Goal: Task Accomplishment & Management: Use online tool/utility

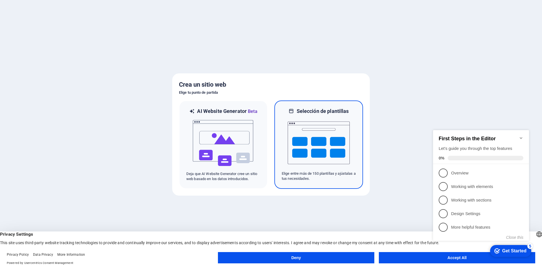
click at [289, 135] on img at bounding box center [319, 143] width 62 height 56
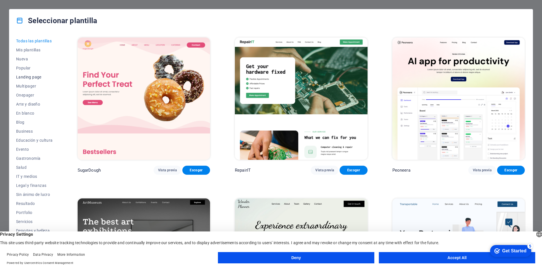
click at [36, 76] on span "Landing page" at bounding box center [34, 77] width 37 height 5
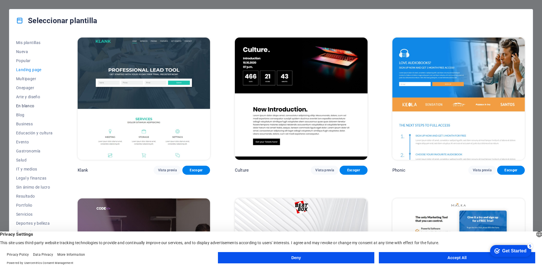
scroll to position [9, 0]
click at [27, 166] on span "IT y medios" at bounding box center [34, 167] width 37 height 5
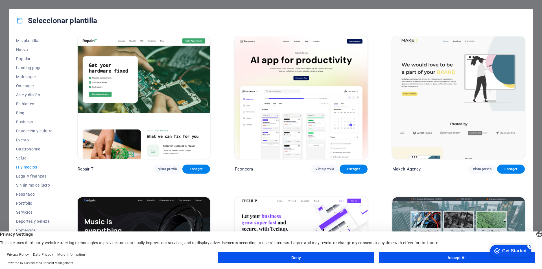
scroll to position [0, 0]
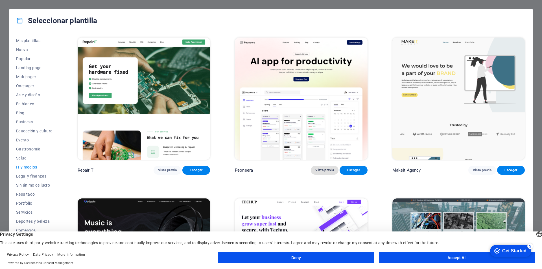
click at [328, 174] on button "Vista previa" at bounding box center [325, 170] width 28 height 9
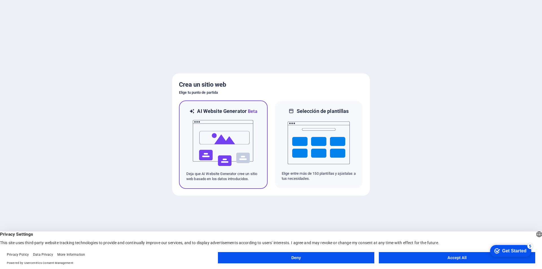
click at [196, 142] on img at bounding box center [223, 143] width 62 height 56
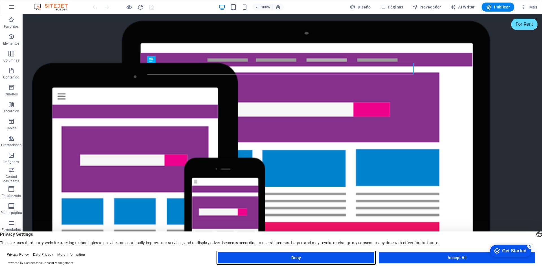
click at [298, 259] on button "Deny" at bounding box center [296, 257] width 156 height 11
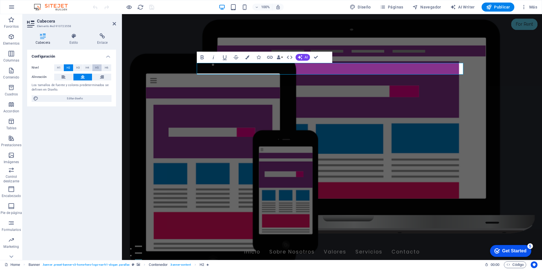
click at [99, 66] on span "H5" at bounding box center [97, 67] width 4 height 7
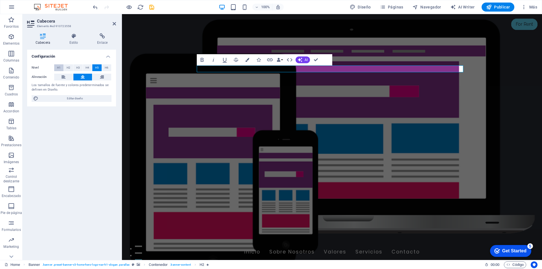
click at [60, 68] on span "H1" at bounding box center [59, 67] width 4 height 7
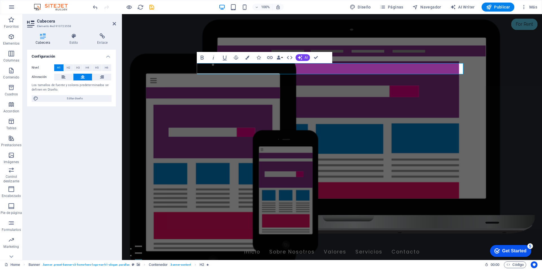
click at [60, 68] on span "H1" at bounding box center [59, 67] width 4 height 7
click at [66, 77] on button at bounding box center [63, 77] width 19 height 7
click at [69, 76] on button at bounding box center [63, 77] width 19 height 7
click at [79, 75] on button at bounding box center [82, 77] width 19 height 7
click at [79, 102] on div "Nivel H1 H2 H3 H4 H5 H6 Alineación Los tamaños de fuente y colores predetermina…" at bounding box center [71, 83] width 89 height 47
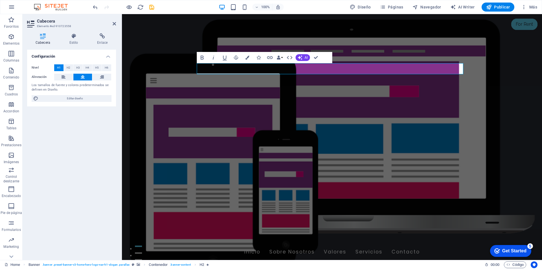
click at [79, 102] on div "Nivel H1 H2 H3 H4 H5 H6 Alineación Los tamaños de fuente y colores predetermina…" at bounding box center [71, 83] width 89 height 47
click at [84, 98] on span "Editar diseño" at bounding box center [75, 98] width 70 height 7
select select "px"
select select "200"
select select "px"
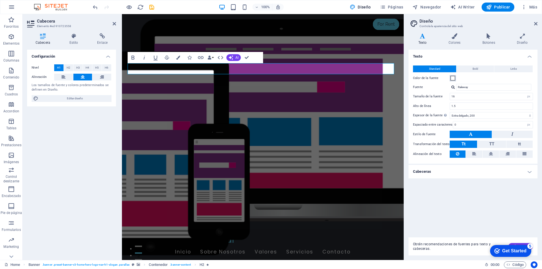
click at [453, 77] on span at bounding box center [453, 78] width 5 height 5
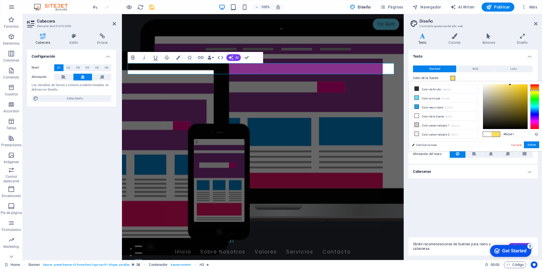
drag, startPoint x: 538, startPoint y: 95, endPoint x: 536, endPoint y: 90, distance: 5.2
type input "#ffcf00"
drag, startPoint x: 519, startPoint y: 87, endPoint x: 542, endPoint y: 83, distance: 23.5
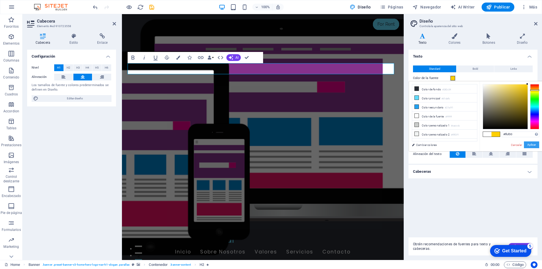
click at [534, 144] on button "Aplicar" at bounding box center [531, 144] width 15 height 7
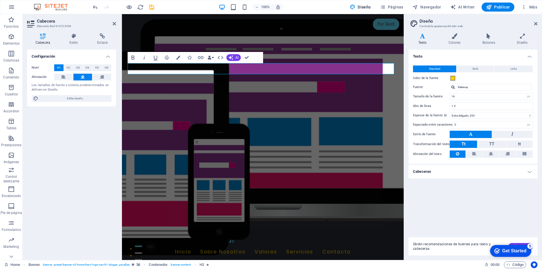
click at [492, 212] on div "Texto Standard Bold Links Color de la fuente Fuente Raleway Tamaño de la fuente…" at bounding box center [472, 141] width 129 height 183
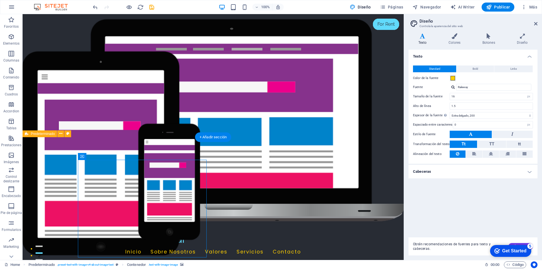
drag, startPoint x: 123, startPoint y: 221, endPoint x: 117, endPoint y: 221, distance: 5.9
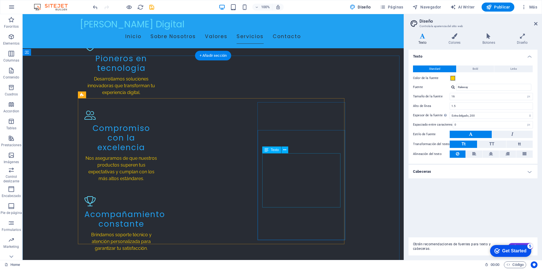
scroll to position [480, 0]
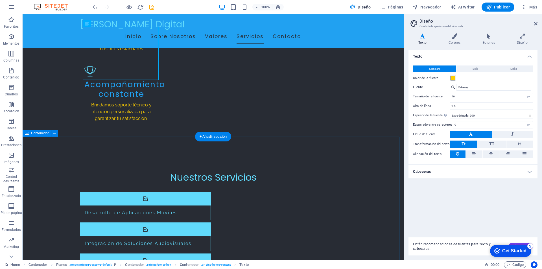
scroll to position [649, 0]
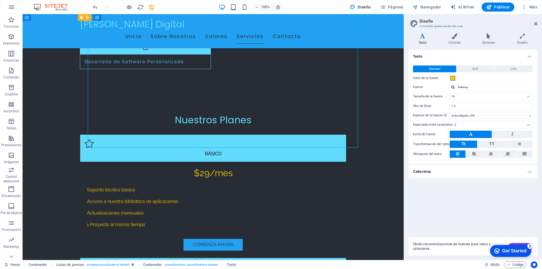
scroll to position [932, 0]
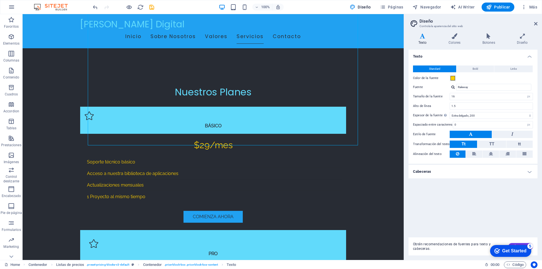
click at [463, 200] on div "Texto Standard Bold Links Color de la fuente Fuente Raleway Tamaño de la fuente…" at bounding box center [472, 141] width 129 height 183
click at [533, 24] on header "Diseño Controla la apariencia del sitio web" at bounding box center [474, 21] width 128 height 15
click at [540, 22] on aside "Diseño Controla la apariencia del sitio web Variantes Texto Colores Botones Dis…" at bounding box center [473, 137] width 138 height 246
click at [537, 22] on aside "Diseño Controla la apariencia del sitio web Variantes Texto Colores Botones Dis…" at bounding box center [473, 137] width 138 height 246
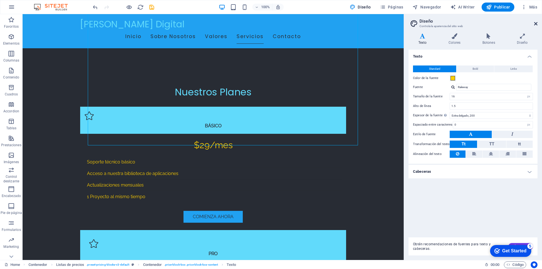
click at [537, 23] on icon at bounding box center [535, 23] width 3 height 5
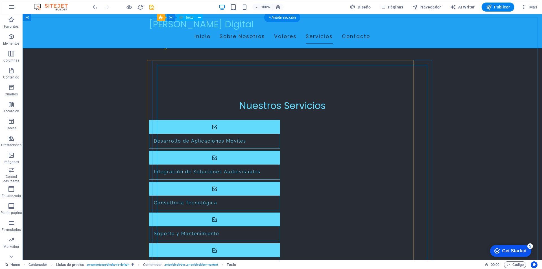
scroll to position [649, 0]
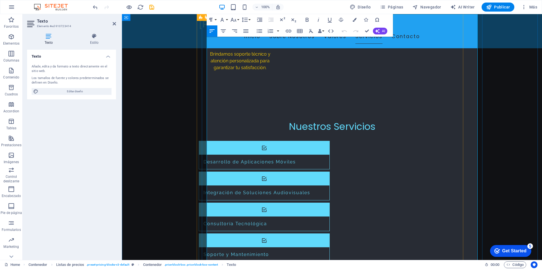
scroll to position [763, 0]
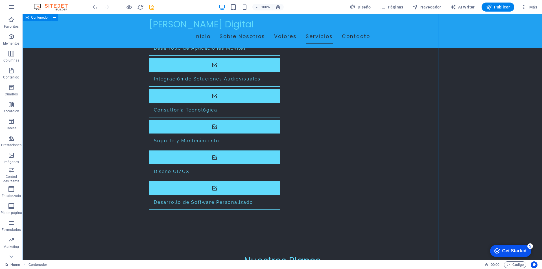
scroll to position [763, 0]
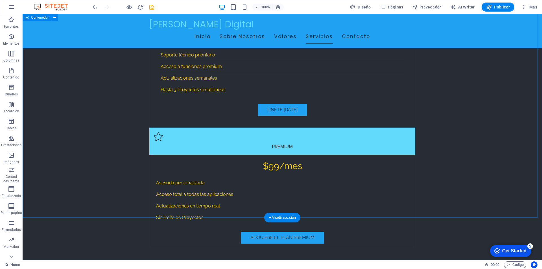
scroll to position [1158, 0]
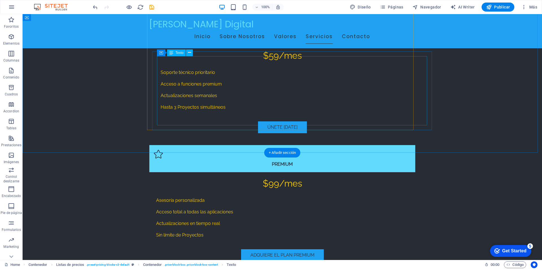
scroll to position [1089, 0]
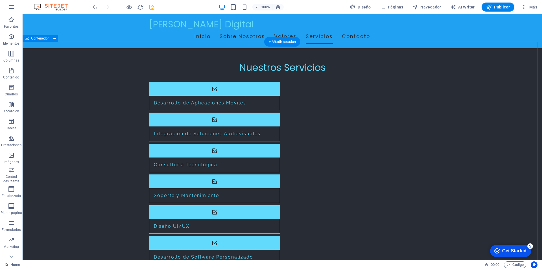
scroll to position [711, 0]
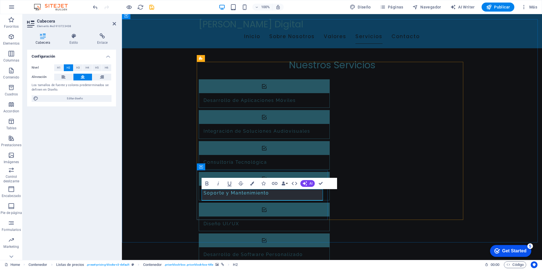
drag, startPoint x: 278, startPoint y: 196, endPoint x: 311, endPoint y: 193, distance: 33.1
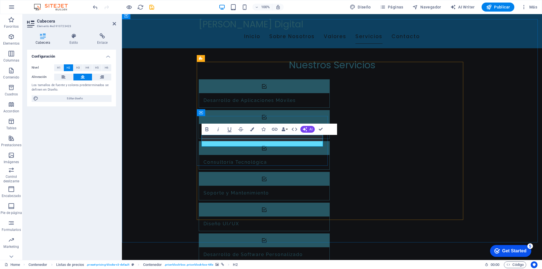
drag, startPoint x: 311, startPoint y: 141, endPoint x: 278, endPoint y: 145, distance: 33.5
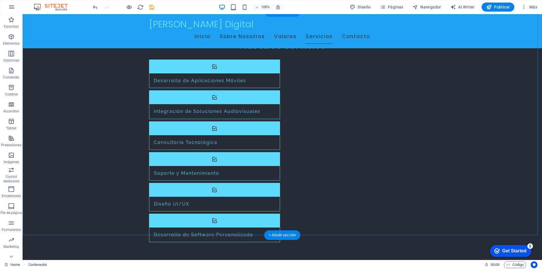
scroll to position [739, 0]
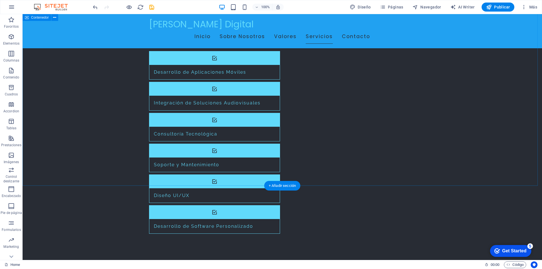
scroll to position [711, 0]
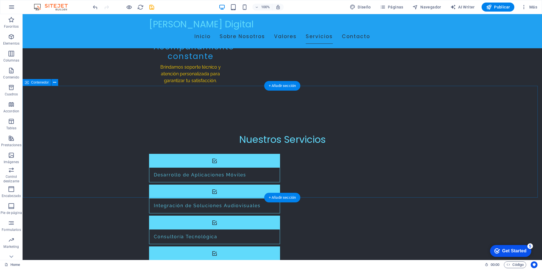
scroll to position [626, 0]
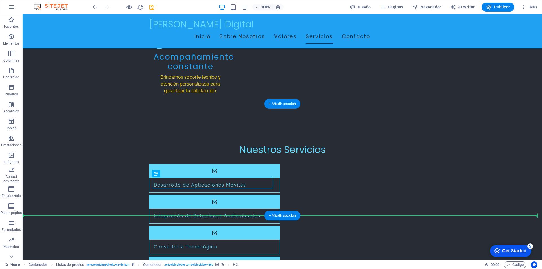
drag, startPoint x: 207, startPoint y: 181, endPoint x: 280, endPoint y: 196, distance: 74.1
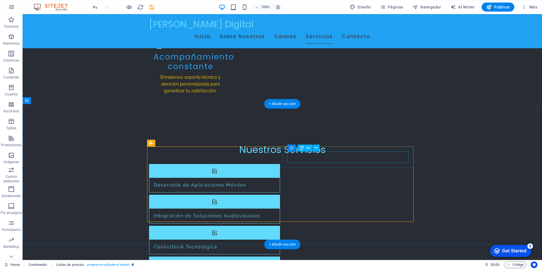
drag, startPoint x: 341, startPoint y: 161, endPoint x: 342, endPoint y: 217, distance: 55.9
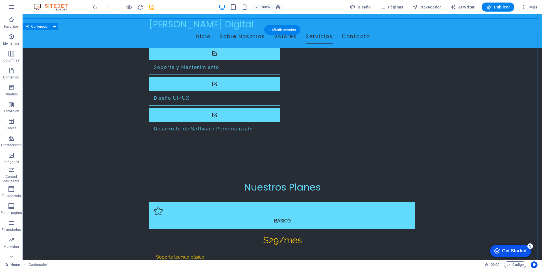
scroll to position [852, 0]
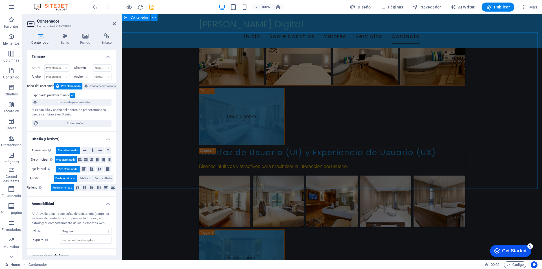
scroll to position [3054, 0]
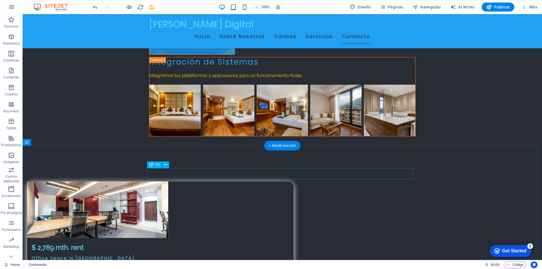
scroll to position [3384, 0]
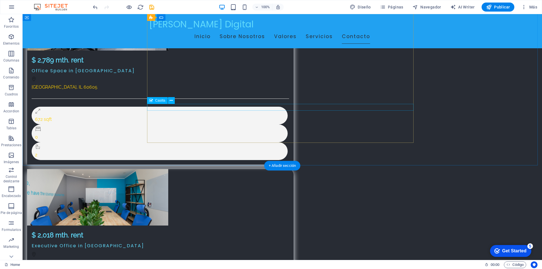
scroll to position [3528, 0]
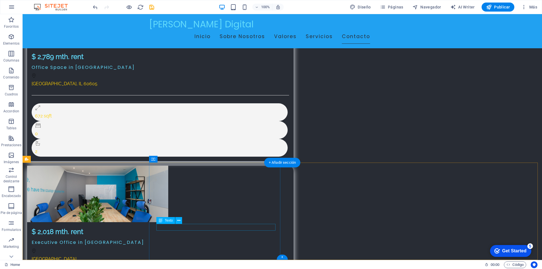
drag, startPoint x: 200, startPoint y: 228, endPoint x: 165, endPoint y: 227, distance: 35.0
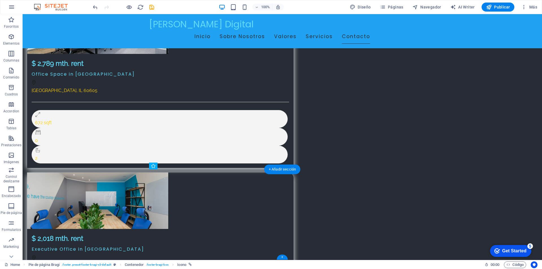
drag, startPoint x: 215, startPoint y: 228, endPoint x: 154, endPoint y: 236, distance: 61.7
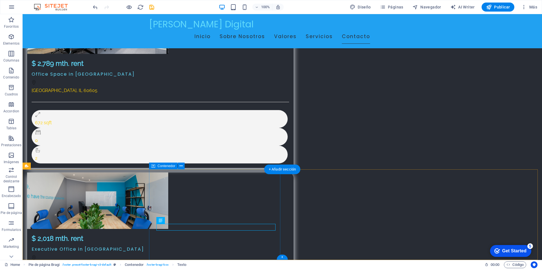
drag, startPoint x: 193, startPoint y: 228, endPoint x: 94, endPoint y: 239, distance: 100.0
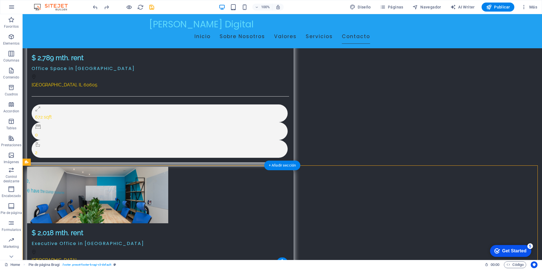
scroll to position [3528, 0]
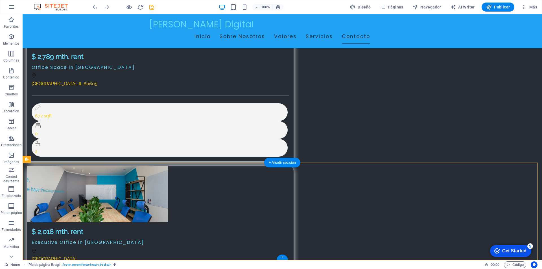
drag, startPoint x: 203, startPoint y: 228, endPoint x: 152, endPoint y: 228, distance: 51.1
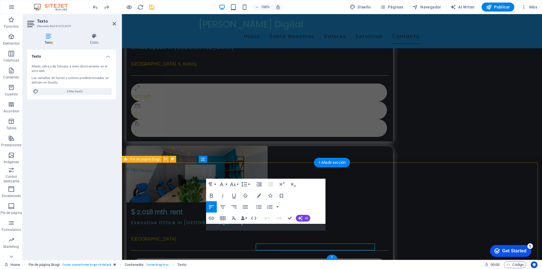
scroll to position [3509, 0]
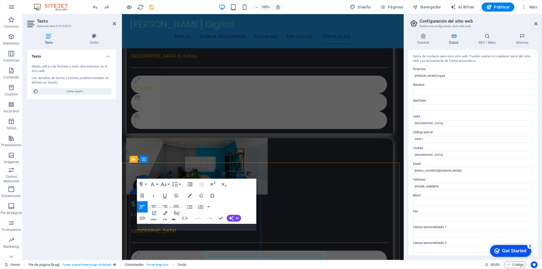
scroll to position [3481, 0]
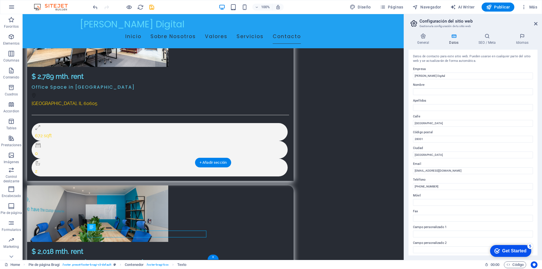
scroll to position [3501, 0]
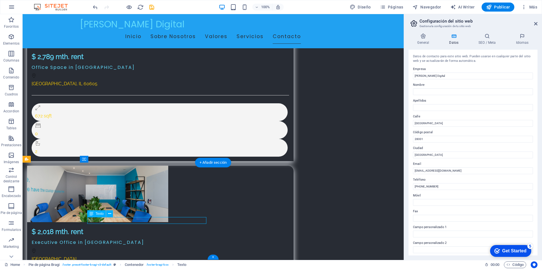
click at [104, 221] on div "H1 Banner Contenedor Predeterminado Marcador Contenedor Texto Contenedor Separa…" at bounding box center [213, 137] width 381 height 246
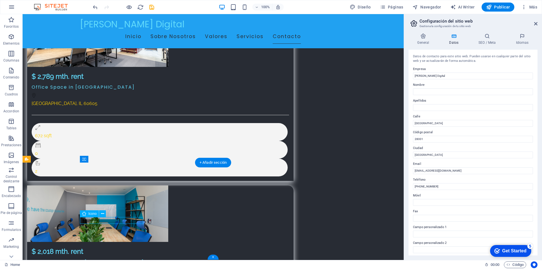
select select "xMidYMid"
select select "px"
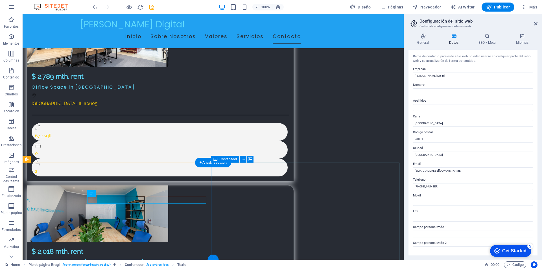
scroll to position [3501, 0]
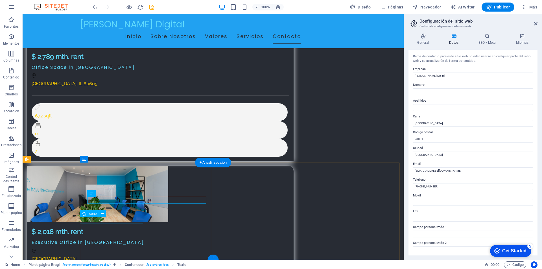
drag, startPoint x: 62, startPoint y: 178, endPoint x: 145, endPoint y: 213, distance: 89.0
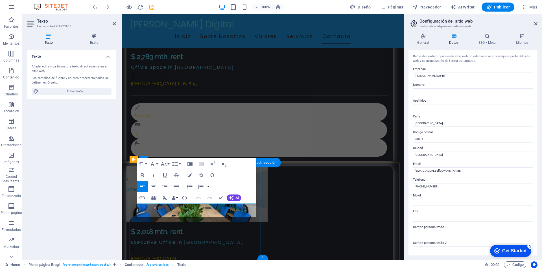
drag, startPoint x: 171, startPoint y: 214, endPoint x: 138, endPoint y: 207, distance: 33.4
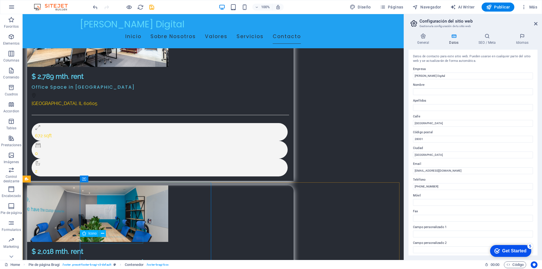
click at [108, 232] on div "Icono" at bounding box center [95, 233] width 30 height 7
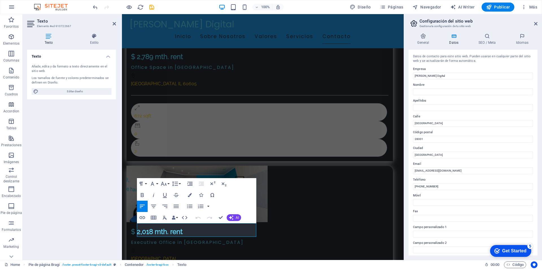
scroll to position [3461, 0]
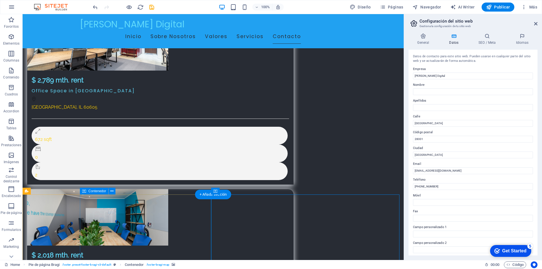
scroll to position [3489, 0]
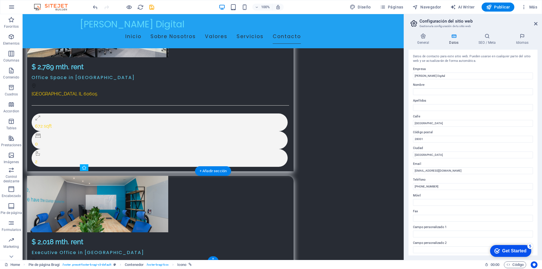
scroll to position [3494, 0]
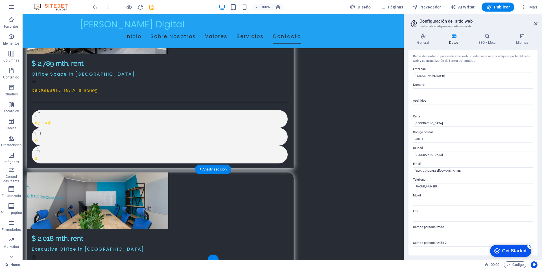
drag, startPoint x: 146, startPoint y: 224, endPoint x: 99, endPoint y: 237, distance: 49.4
drag, startPoint x: 202, startPoint y: 226, endPoint x: 98, endPoint y: 247, distance: 106.3
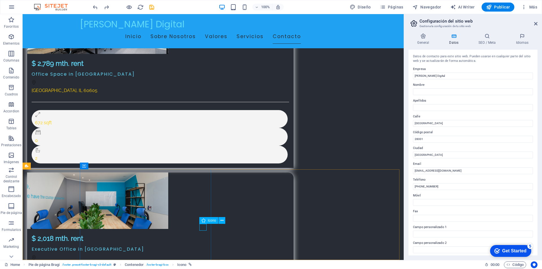
click at [211, 220] on span "Icono" at bounding box center [212, 220] width 8 height 3
drag, startPoint x: 233, startPoint y: 234, endPoint x: 91, endPoint y: 239, distance: 142.4
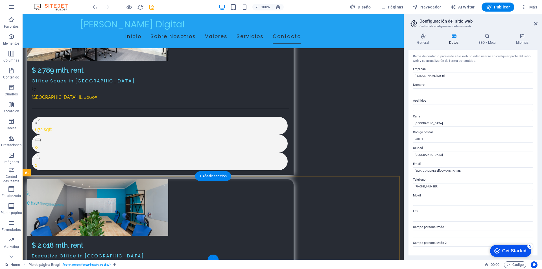
drag, startPoint x: 147, startPoint y: 227, endPoint x: 83, endPoint y: 227, distance: 63.2
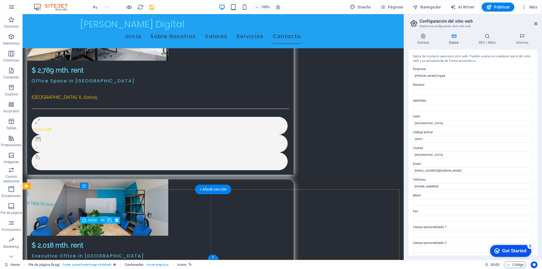
scroll to position [3474, 0]
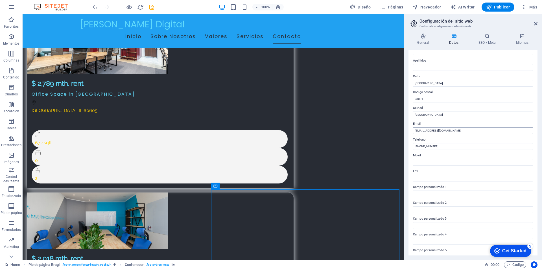
scroll to position [0, 0]
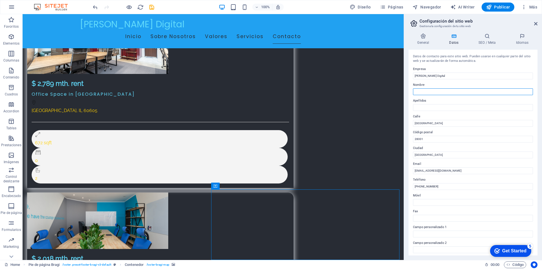
click at [418, 90] on input "Nombre" at bounding box center [473, 91] width 120 height 7
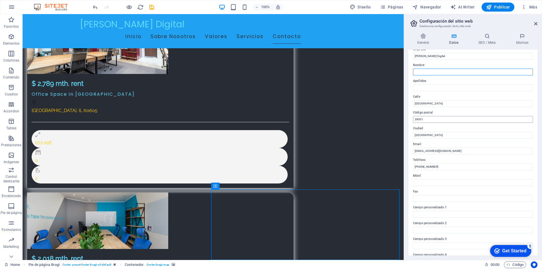
scroll to position [28, 0]
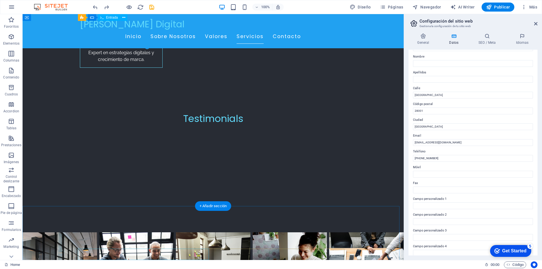
scroll to position [3501, 0]
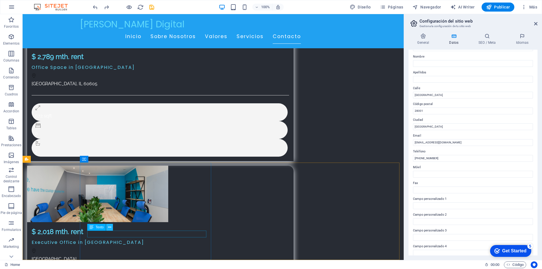
click at [112, 227] on button at bounding box center [109, 227] width 7 height 7
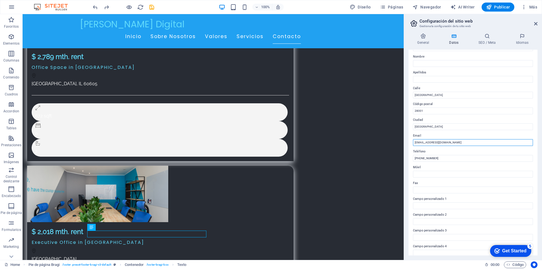
click at [441, 142] on input "[EMAIL_ADDRESS][DOMAIN_NAME]" at bounding box center [473, 142] width 120 height 7
type input "[EMAIL_ADDRESS][DOMAIN_NAME]"
click at [445, 160] on input "[PHONE_NUMBER]" at bounding box center [473, 158] width 120 height 7
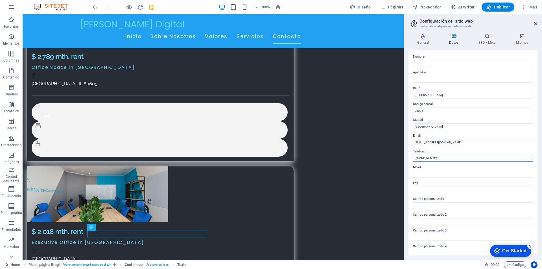
click at [440, 157] on input "[PHONE_NUMBER]" at bounding box center [473, 158] width 120 height 7
paste input "[PHONE_NUMBER]"
type input "[PHONE_NUMBER]"
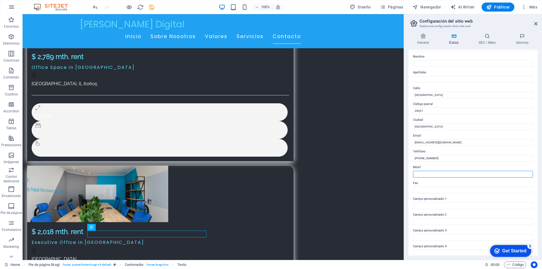
click at [423, 172] on input "Móvil" at bounding box center [473, 174] width 120 height 7
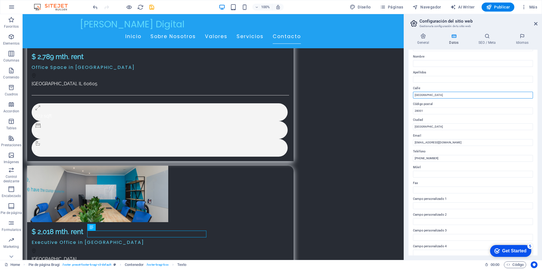
click at [445, 95] on input "[GEOGRAPHIC_DATA]" at bounding box center [473, 95] width 120 height 7
type input "Mountain [GEOGRAPHIC_DATA]"
click at [428, 111] on input "28001" at bounding box center [473, 111] width 120 height 7
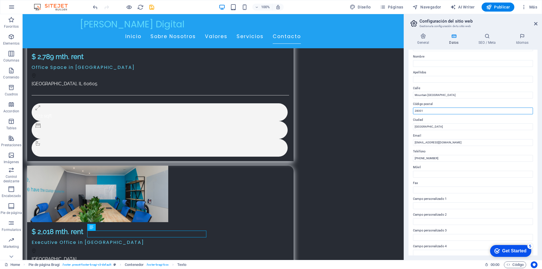
click at [428, 111] on input "28001" at bounding box center [473, 111] width 120 height 7
type input "1"
type input "71322"
click at [434, 127] on input "[GEOGRAPHIC_DATA]" at bounding box center [473, 126] width 120 height 7
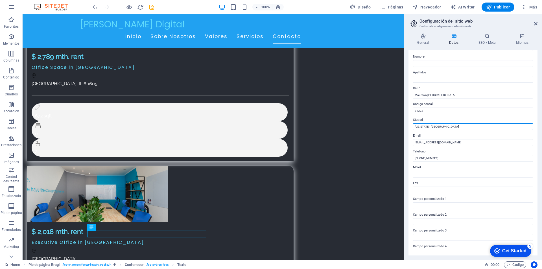
type input "[US_STATE], [GEOGRAPHIC_DATA]"
click at [435, 121] on label "Ciudad" at bounding box center [473, 120] width 120 height 7
click at [435, 123] on input "[US_STATE], [GEOGRAPHIC_DATA]" at bounding box center [473, 126] width 120 height 7
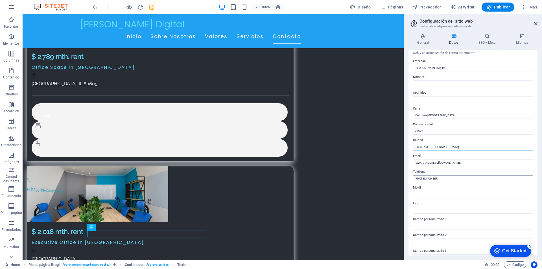
scroll to position [0, 0]
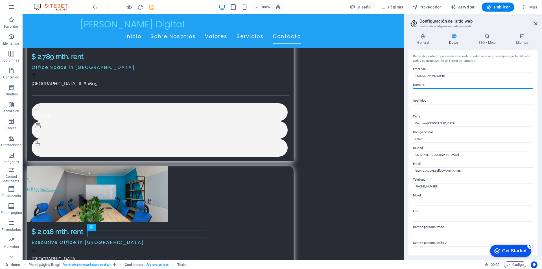
click at [433, 94] on input "Nombre" at bounding box center [473, 91] width 120 height 7
click at [445, 108] on input "Apellidos" at bounding box center [473, 107] width 120 height 7
click at [448, 54] on div "Datos de contacto para este sitio web. Pueden usarse en cualquier parte del sit…" at bounding box center [473, 58] width 120 height 9
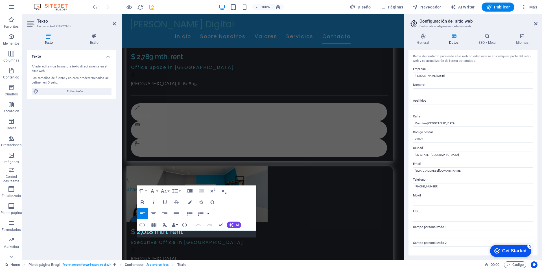
click at [90, 214] on div "Texto Añade, edita y da formato a texto directamente en el sitio web. Los tamañ…" at bounding box center [71, 153] width 89 height 206
click at [84, 150] on div "Texto Añade, edita y da formato a texto directamente en el sitio web. Los tamañ…" at bounding box center [71, 153] width 89 height 206
click at [114, 21] on icon at bounding box center [114, 23] width 3 height 5
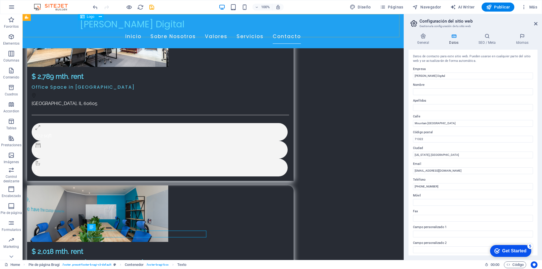
scroll to position [3501, 0]
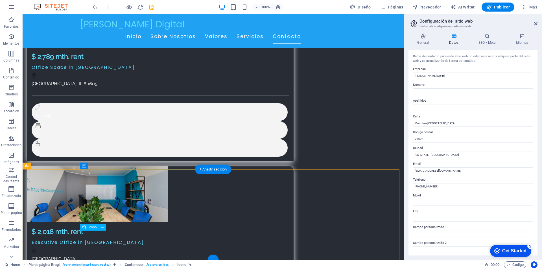
scroll to position [3494, 0]
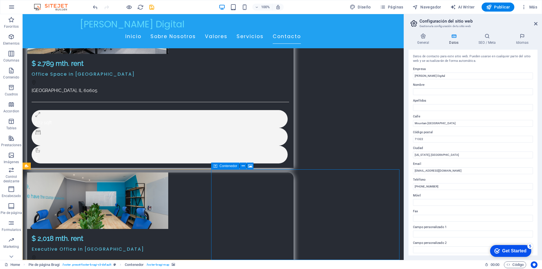
click at [235, 166] on span "Contenedor" at bounding box center [229, 165] width 18 height 3
click at [243, 166] on icon at bounding box center [243, 166] width 3 height 6
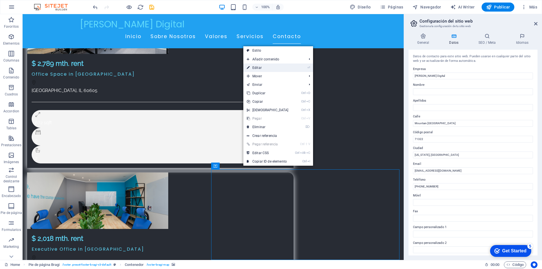
click at [268, 66] on link "⏎ Editar" at bounding box center [267, 68] width 49 height 8
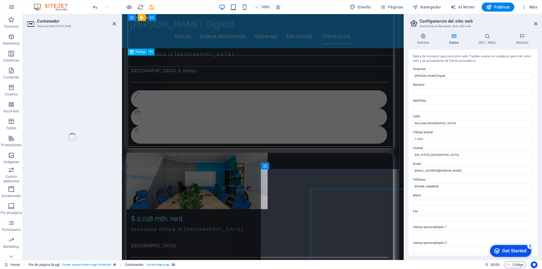
select select "px"
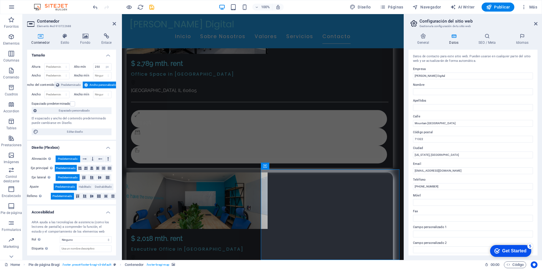
scroll to position [0, 0]
click at [68, 41] on h4 "Estilo" at bounding box center [66, 39] width 20 height 12
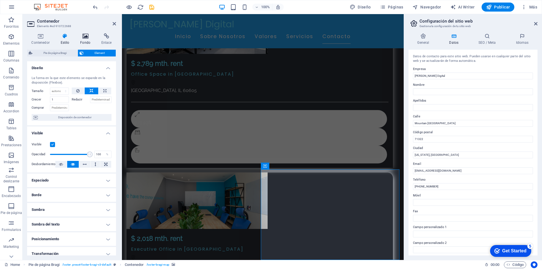
click at [82, 37] on icon at bounding box center [85, 36] width 19 height 6
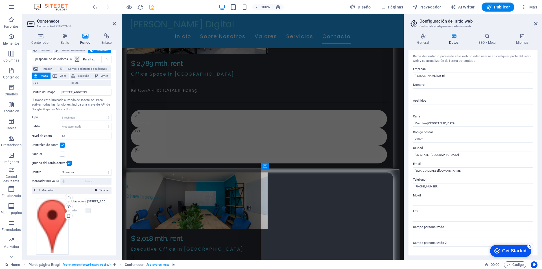
scroll to position [26, 0]
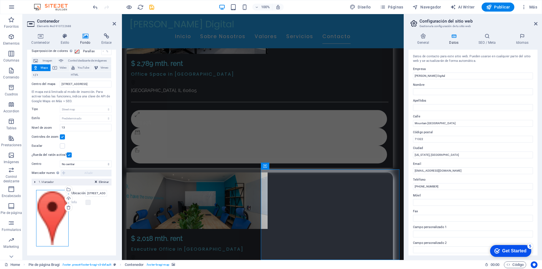
click at [51, 228] on div "Arrastra archivos aquí, haz clic para escoger archivos o selecciona archivos de…" at bounding box center [52, 218] width 32 height 56
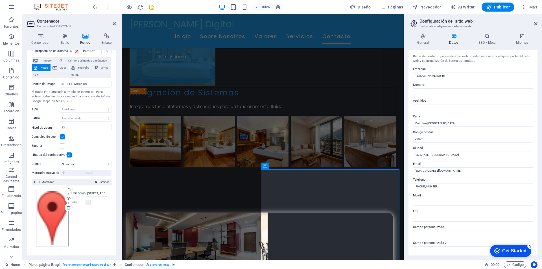
scroll to position [3352, 0]
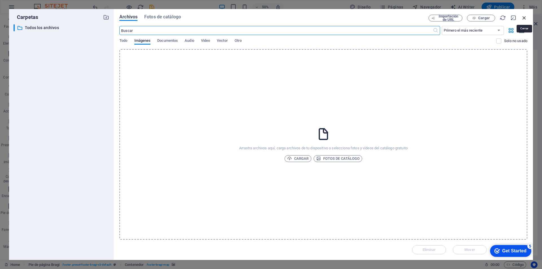
click at [525, 18] on icon "button" at bounding box center [524, 18] width 6 height 6
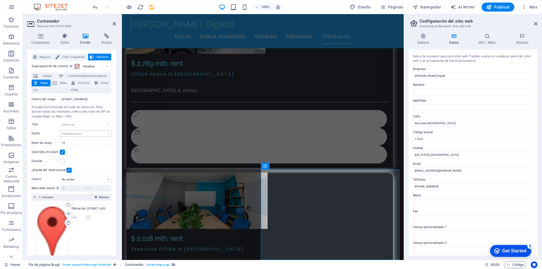
scroll to position [0, 0]
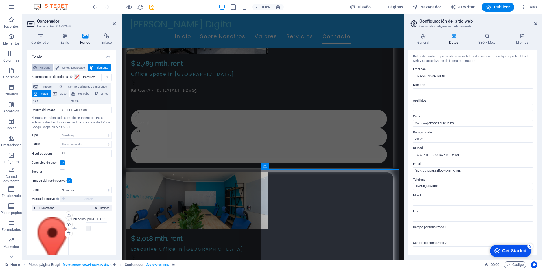
click at [47, 69] on span "Ninguno" at bounding box center [44, 67] width 13 height 7
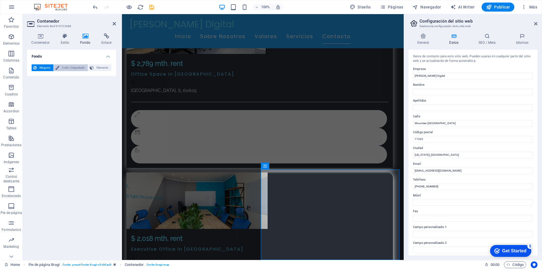
click at [68, 70] on span "Color / Degradado" at bounding box center [73, 67] width 25 height 7
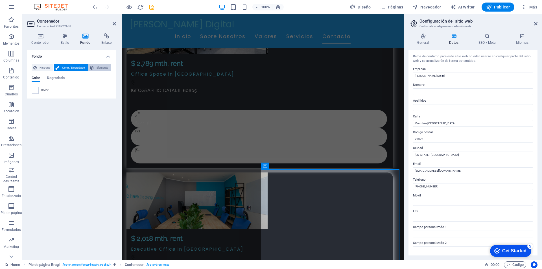
click at [95, 66] on button "Elemento" at bounding box center [99, 67] width 23 height 7
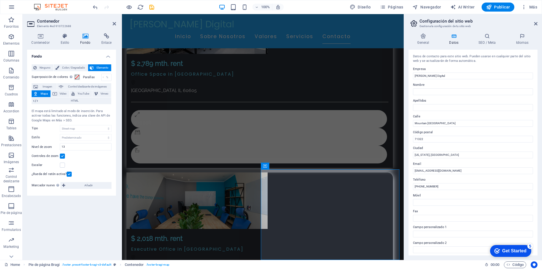
click at [44, 93] on span "Mapa" at bounding box center [44, 93] width 9 height 7
click at [71, 147] on input "13" at bounding box center [85, 146] width 51 height 7
click at [41, 94] on span "Mapa" at bounding box center [44, 93] width 9 height 7
click at [39, 94] on button "Mapa" at bounding box center [41, 93] width 19 height 7
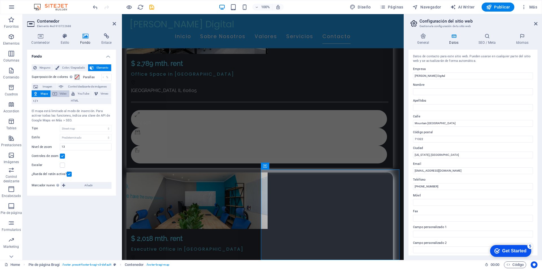
click at [65, 94] on span "Video" at bounding box center [63, 93] width 9 height 7
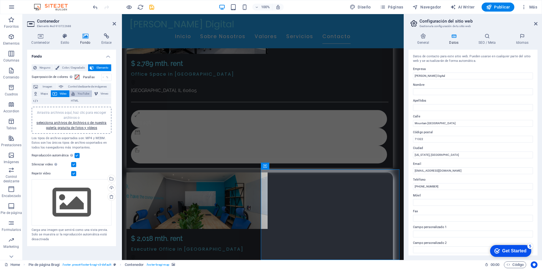
click at [82, 93] on span "YouTube" at bounding box center [84, 93] width 14 height 7
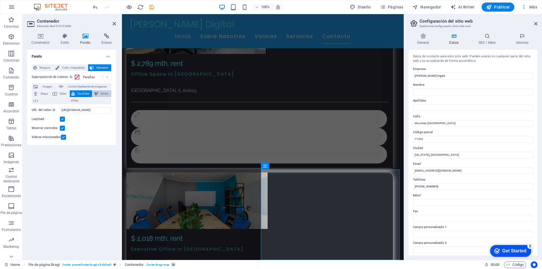
click at [99, 92] on button "Vimeo" at bounding box center [101, 93] width 19 height 7
select select "ar16_9"
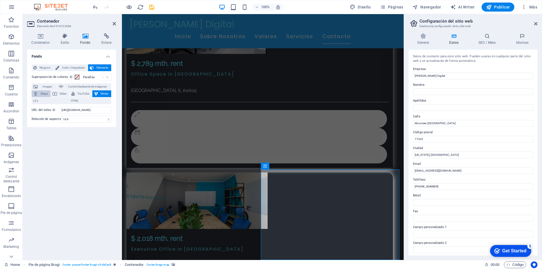
click at [45, 92] on span "Mapa" at bounding box center [44, 93] width 9 height 7
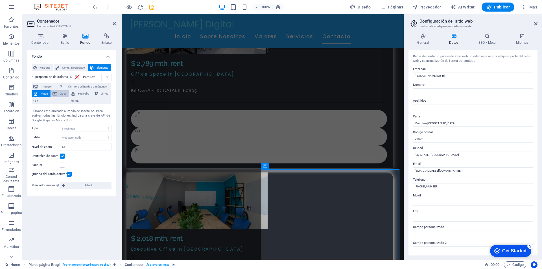
click at [56, 93] on icon at bounding box center [55, 93] width 5 height 7
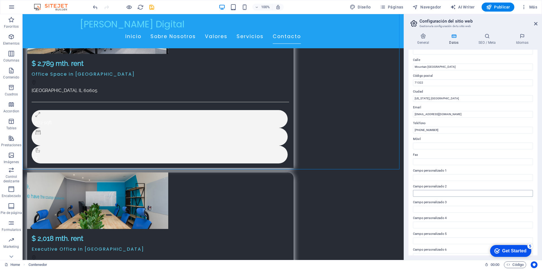
scroll to position [65, 0]
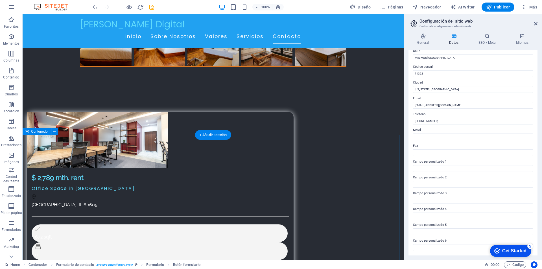
scroll to position [3325, 0]
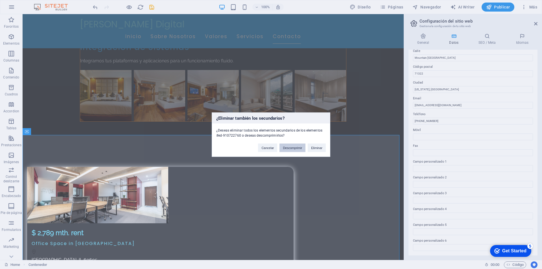
click at [295, 147] on button "Descomprimir" at bounding box center [292, 147] width 26 height 8
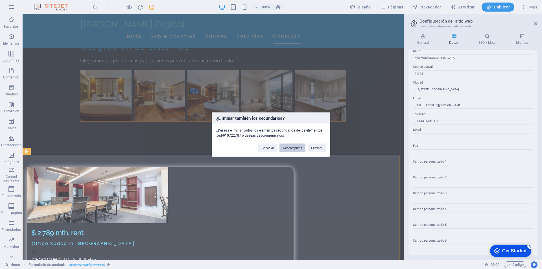
click at [288, 147] on button "Descomprimir" at bounding box center [292, 147] width 26 height 8
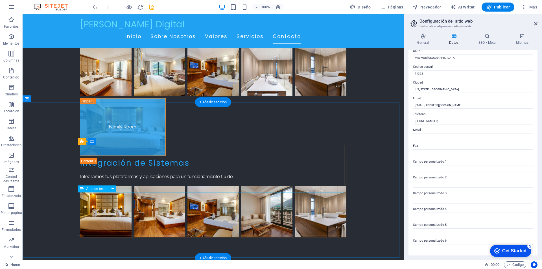
scroll to position [3240, 0]
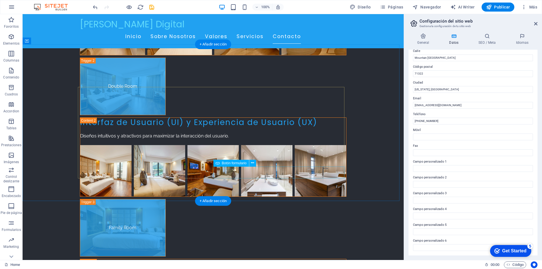
scroll to position [3042, 0]
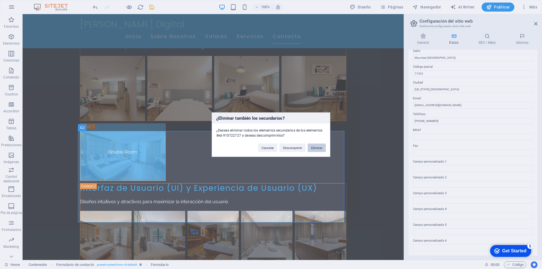
click at [313, 147] on button "Eliminar" at bounding box center [317, 147] width 18 height 8
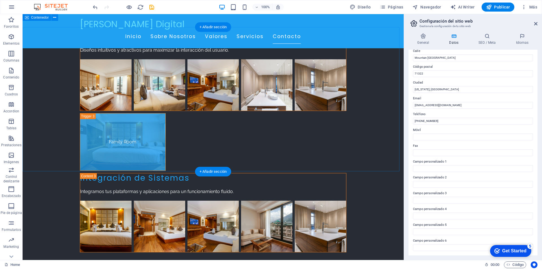
scroll to position [3085, 0]
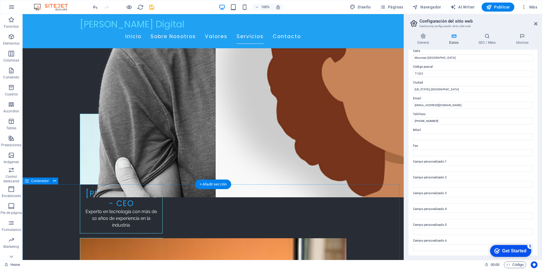
scroll to position [1481, 0]
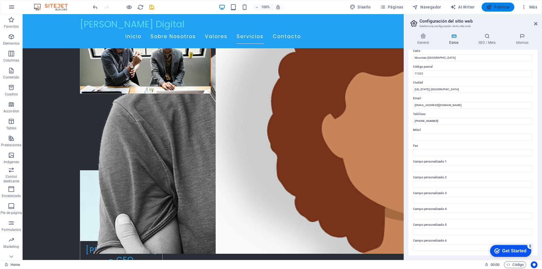
click at [492, 6] on icon "button" at bounding box center [489, 7] width 6 height 6
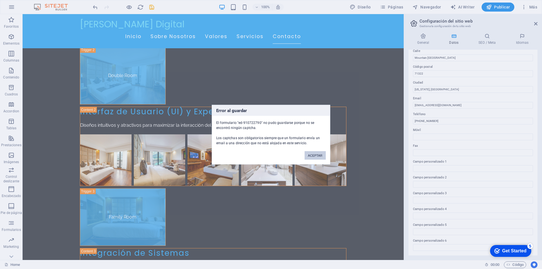
click at [306, 154] on button "ACEPTAR" at bounding box center [315, 155] width 21 height 8
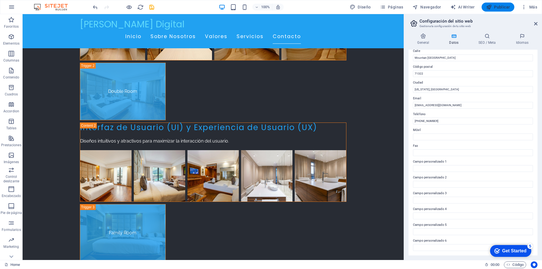
click at [488, 10] on icon "button" at bounding box center [489, 7] width 6 height 6
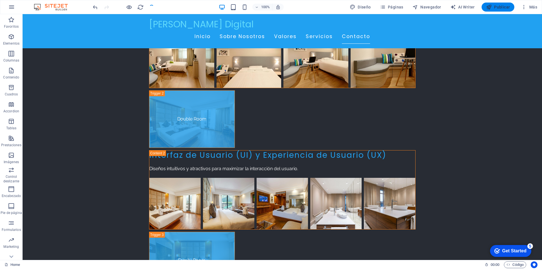
scroll to position [3131, 0]
